Goal: Information Seeking & Learning: Learn about a topic

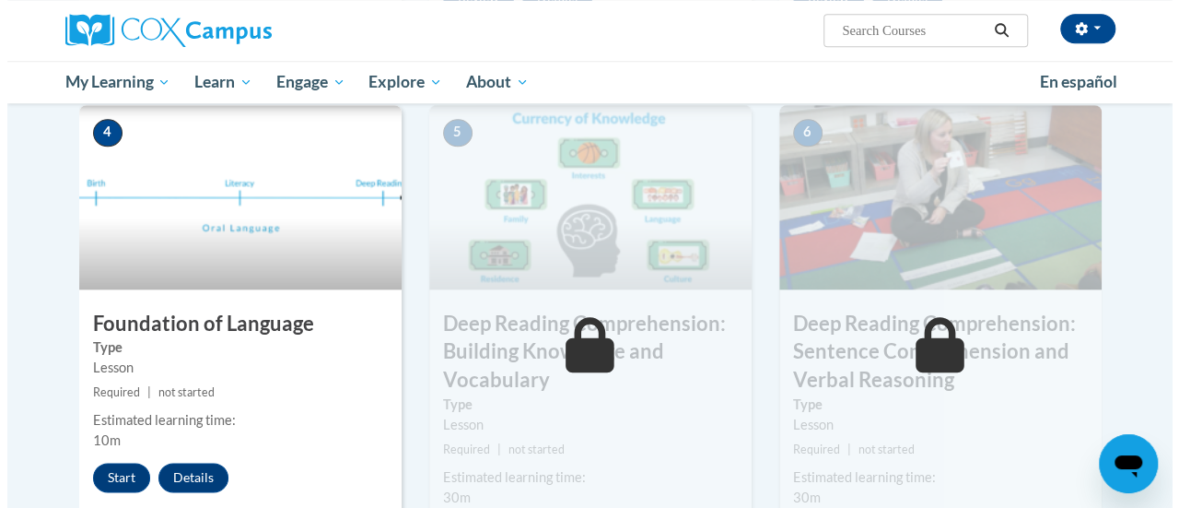
scroll to position [868, 0]
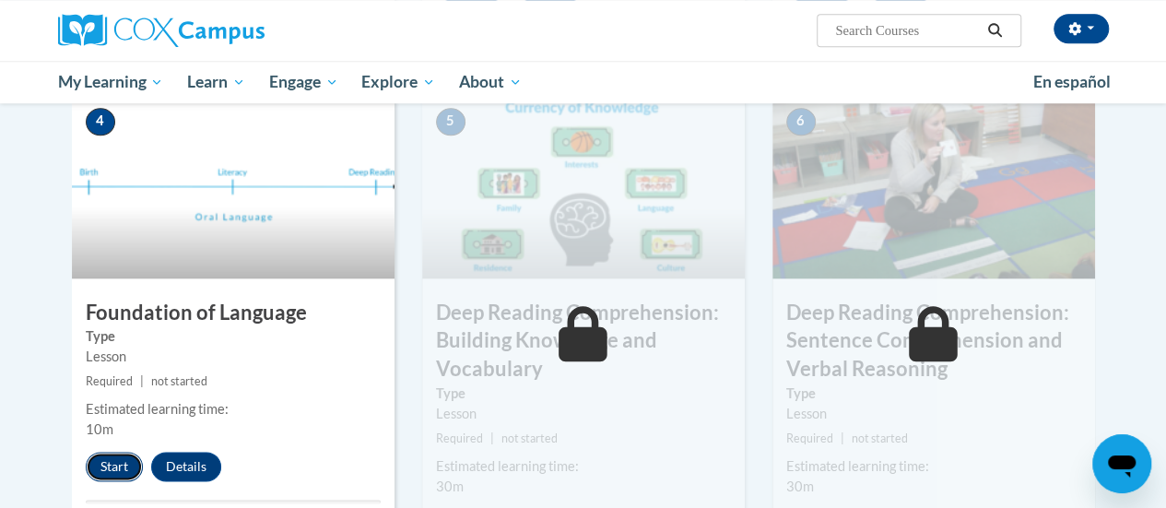
click at [118, 456] on button "Start" at bounding box center [114, 465] width 57 height 29
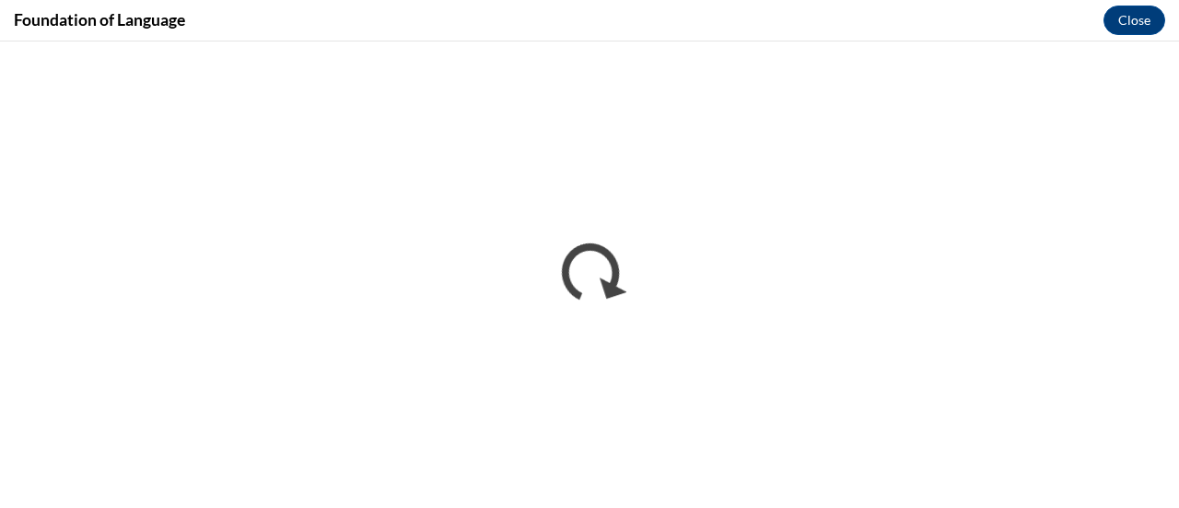
scroll to position [0, 0]
